Goal: Task Accomplishment & Management: Manage account settings

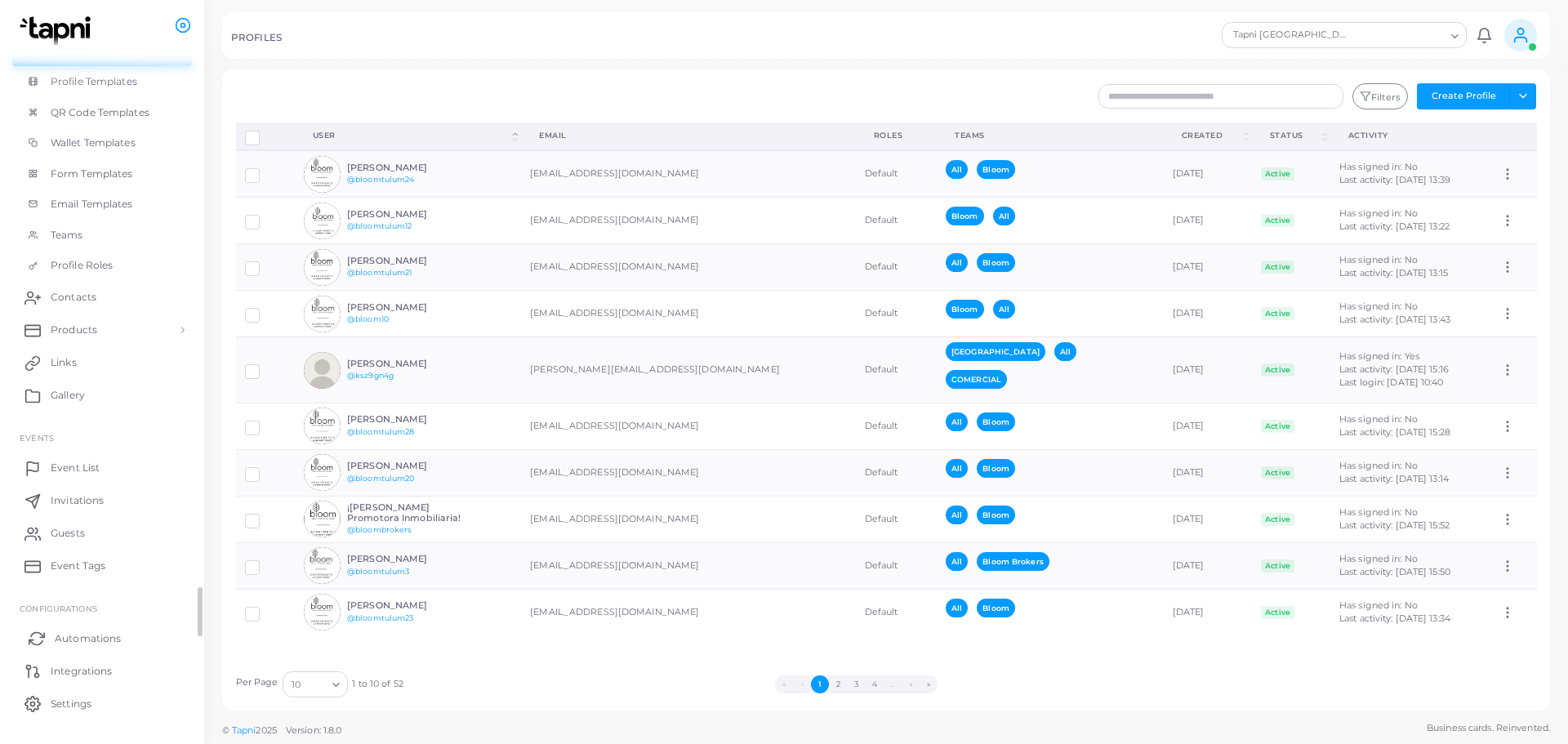
scroll to position [198, 0]
click at [95, 667] on span "Settings" at bounding box center [74, 668] width 41 height 14
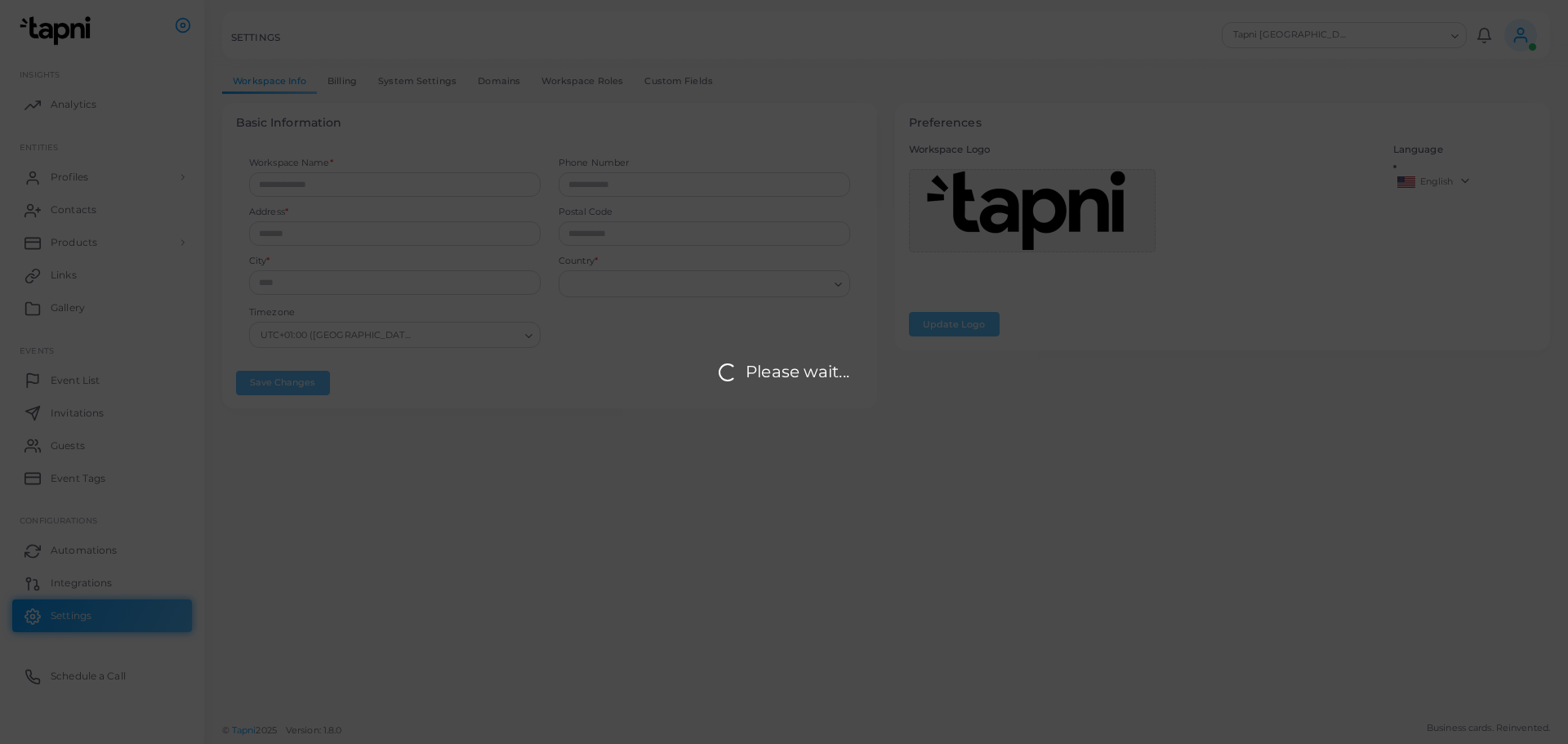
type input "**********"
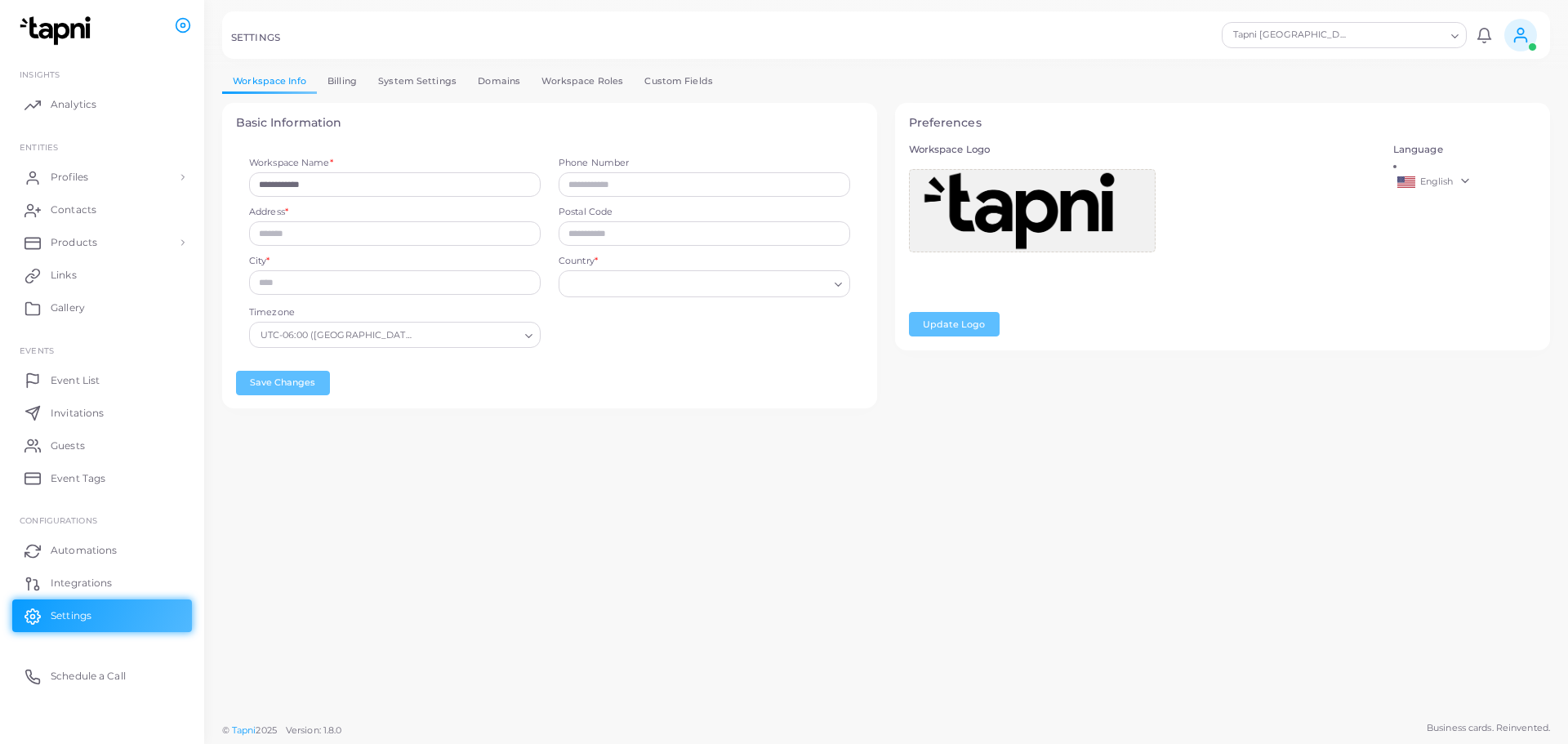
click at [1521, 27] on icon at bounding box center [1520, 34] width 18 height 18
click at [1457, 38] on icon "Search for option" at bounding box center [1455, 36] width 12 height 12
click at [1277, 91] on div "Tapni GmbH" at bounding box center [1344, 83] width 212 height 24
click at [1136, 39] on div "SETTINGS" at bounding box center [724, 39] width 986 height 16
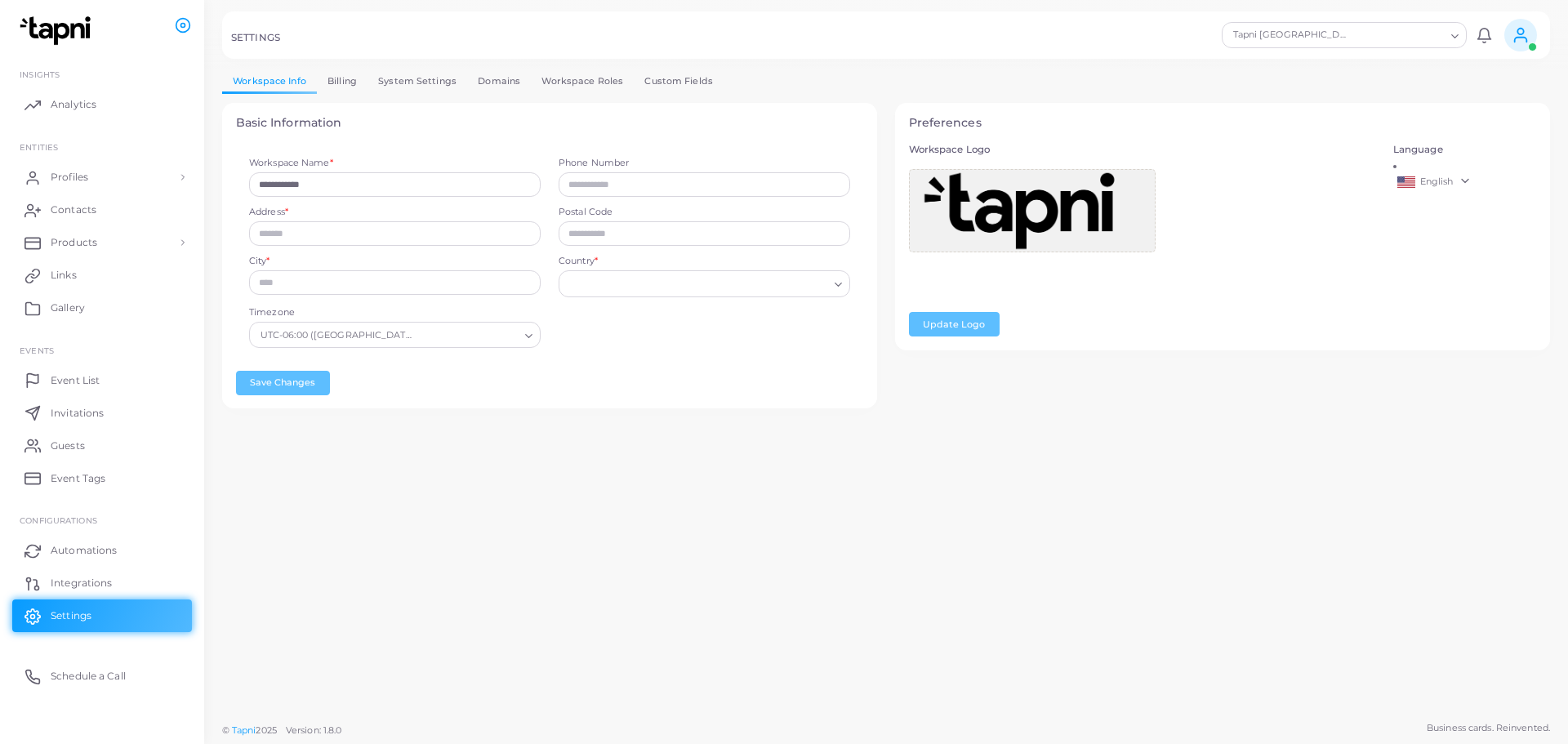
click at [72, 30] on img at bounding box center [59, 30] width 90 height 30
